Goal: Task Accomplishment & Management: Manage account settings

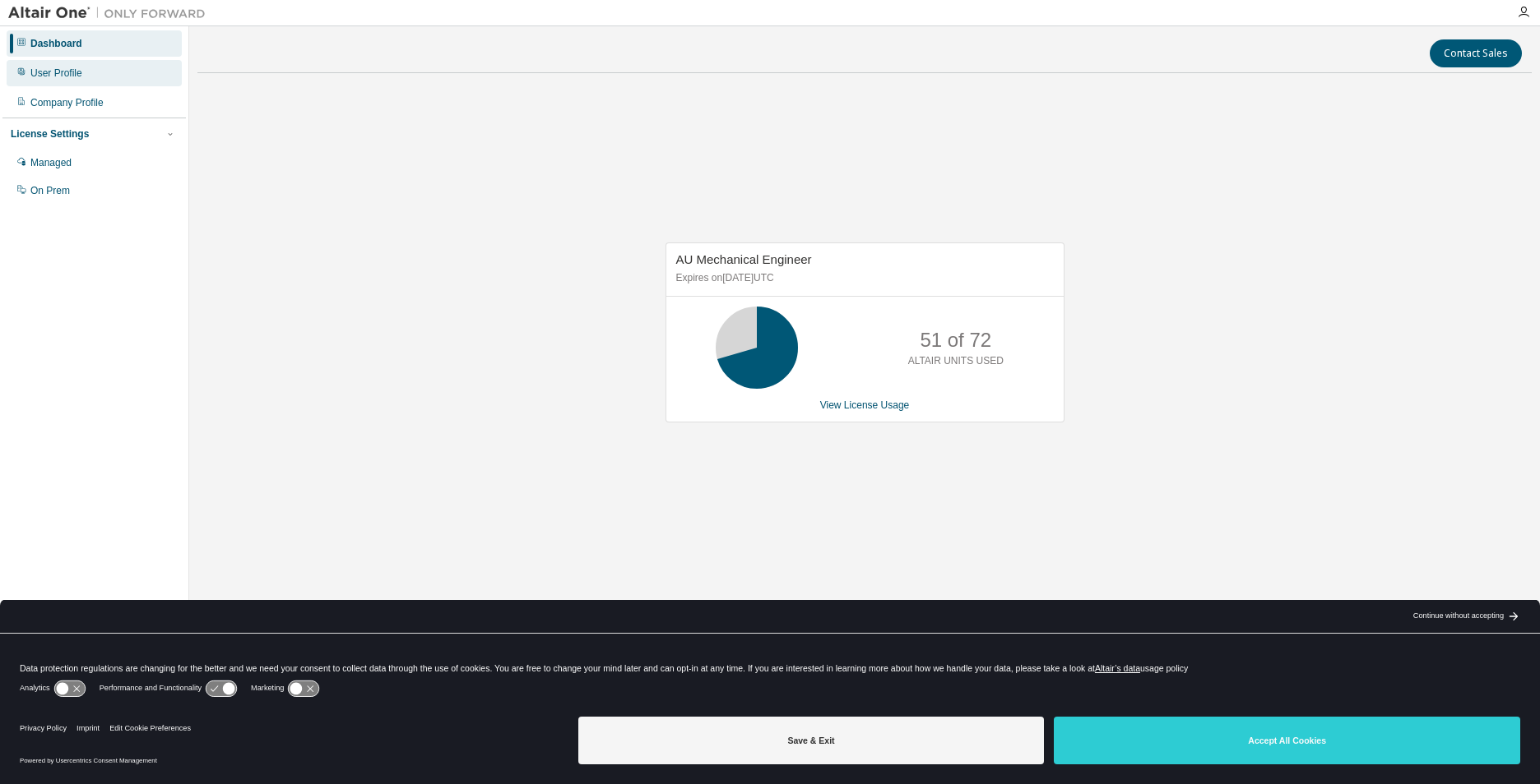
click at [99, 71] on div "User Profile" at bounding box center [94, 73] width 175 height 26
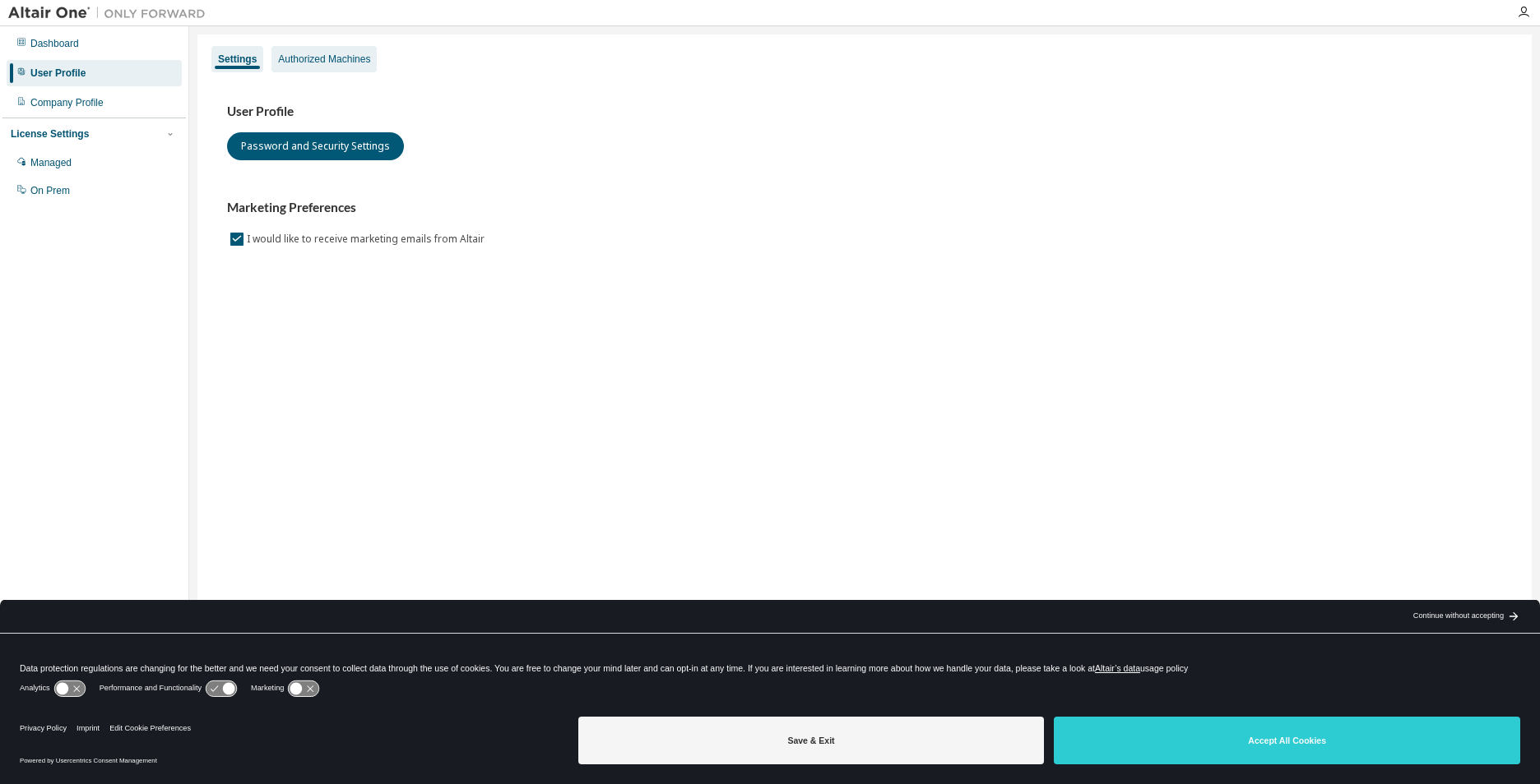
click at [316, 54] on div "Authorized Machines" at bounding box center [323, 59] width 92 height 13
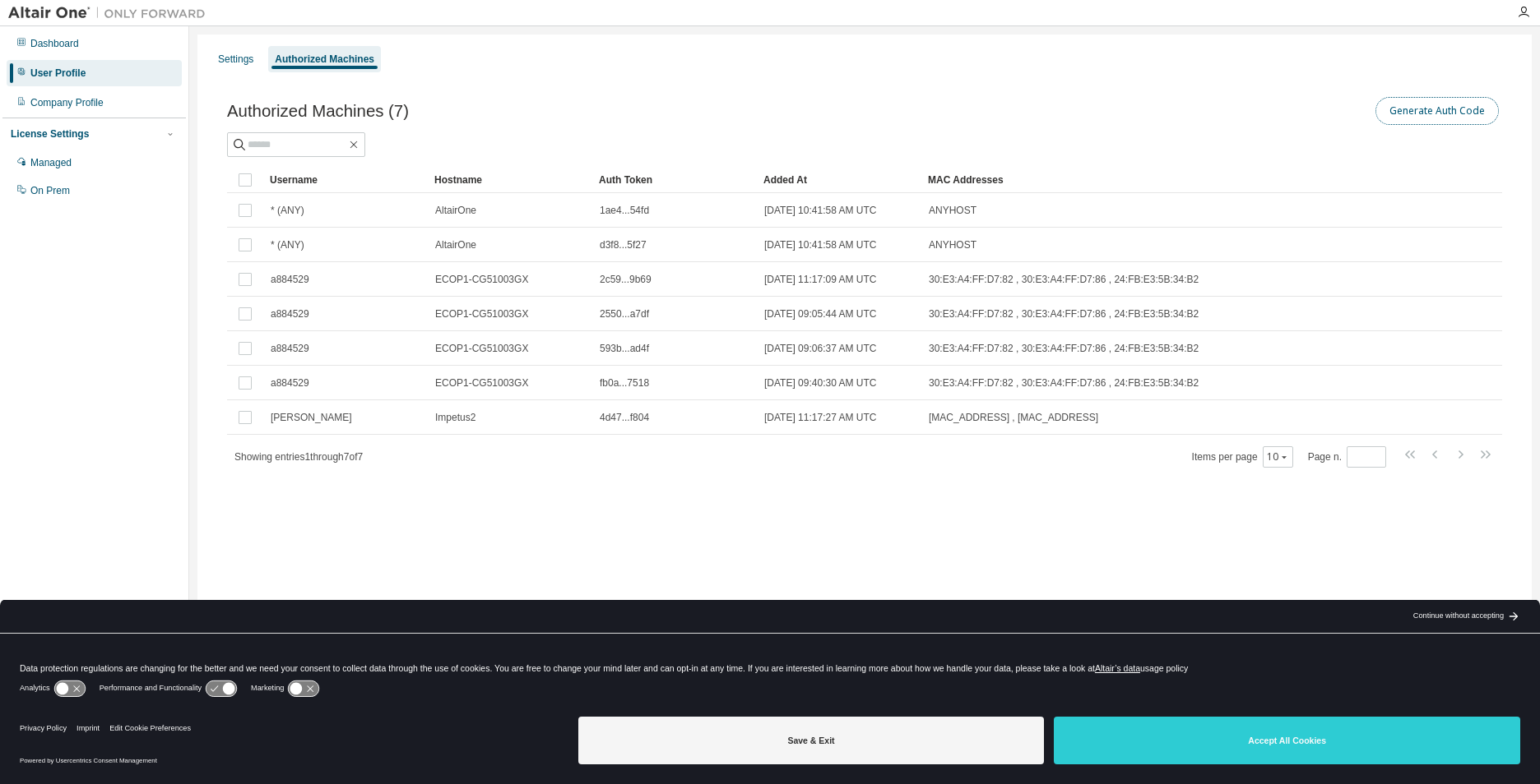
click at [1436, 109] on button "Generate Auth Code" at bounding box center [1436, 111] width 123 height 28
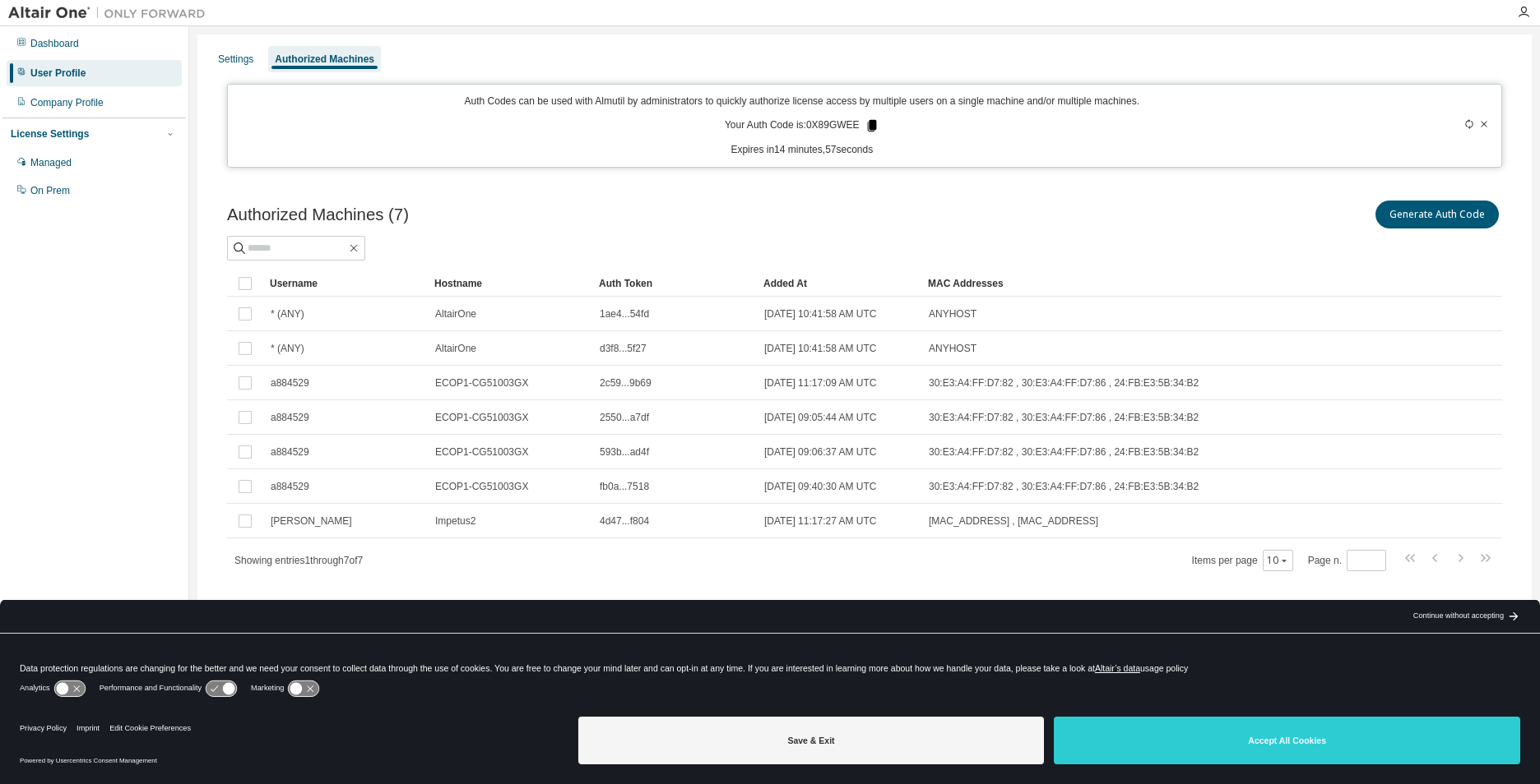
click at [869, 126] on icon at bounding box center [872, 125] width 9 height 11
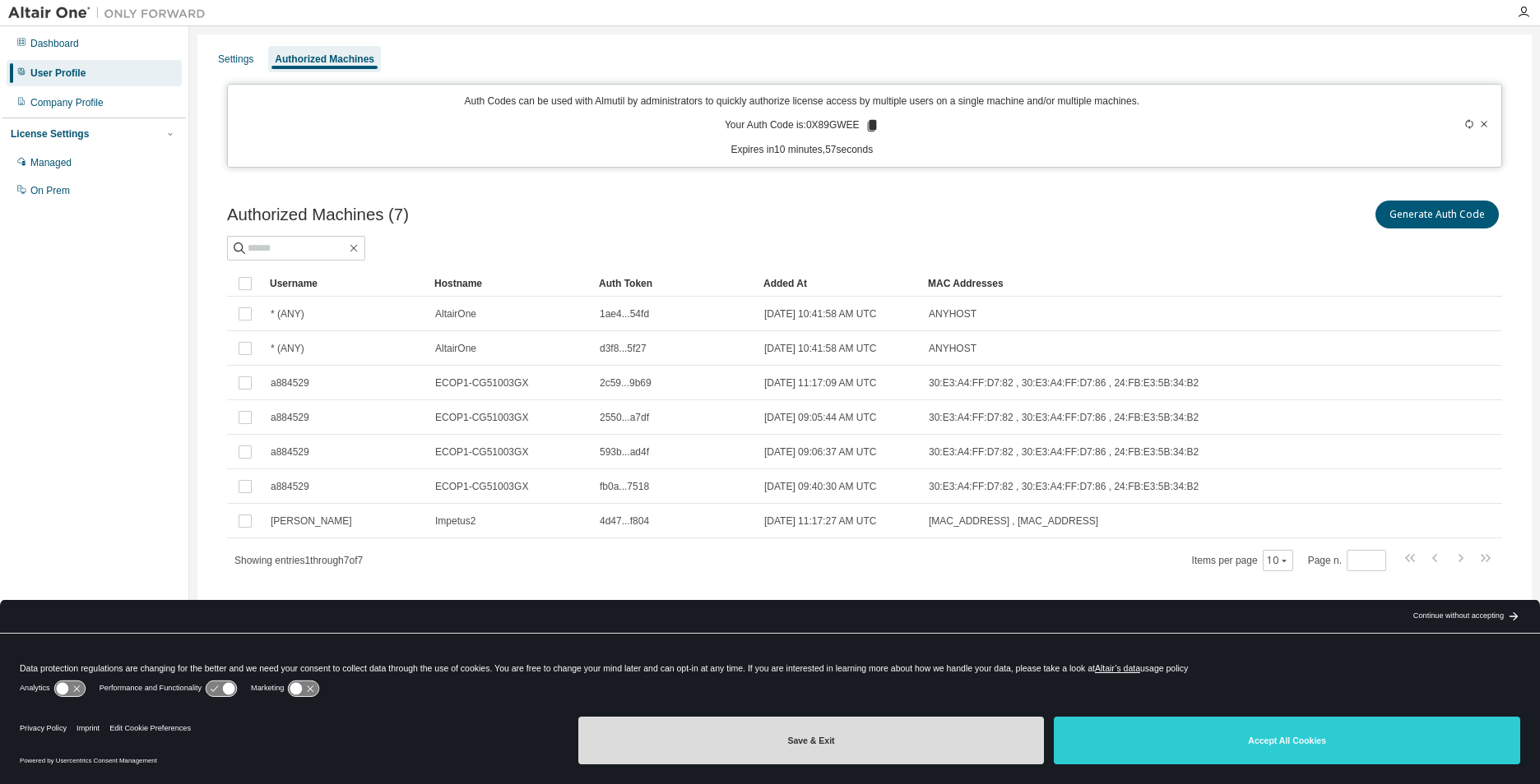
click at [926, 728] on button "Save & Exit" at bounding box center [811, 740] width 466 height 47
